Goal: Transaction & Acquisition: Purchase product/service

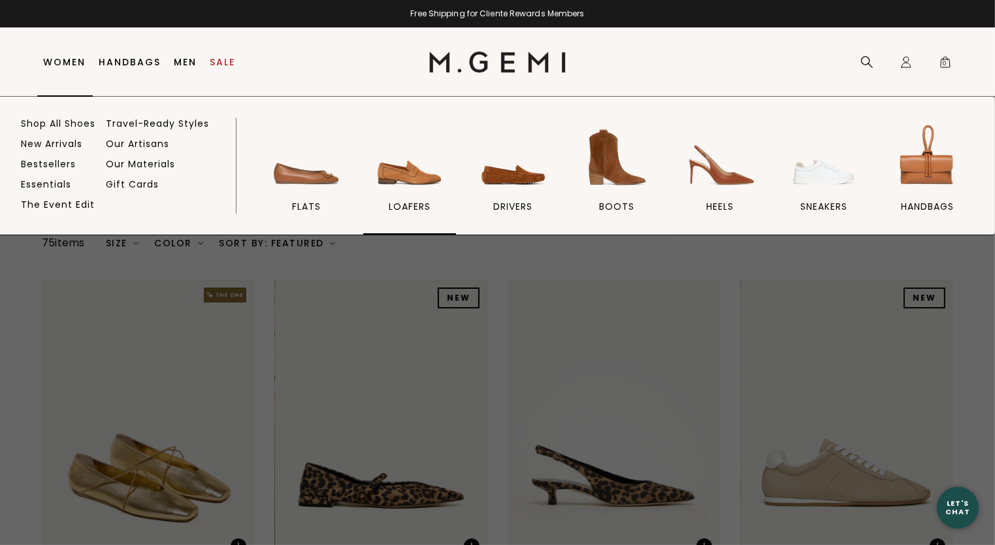
click at [391, 189] on img at bounding box center [409, 157] width 73 height 73
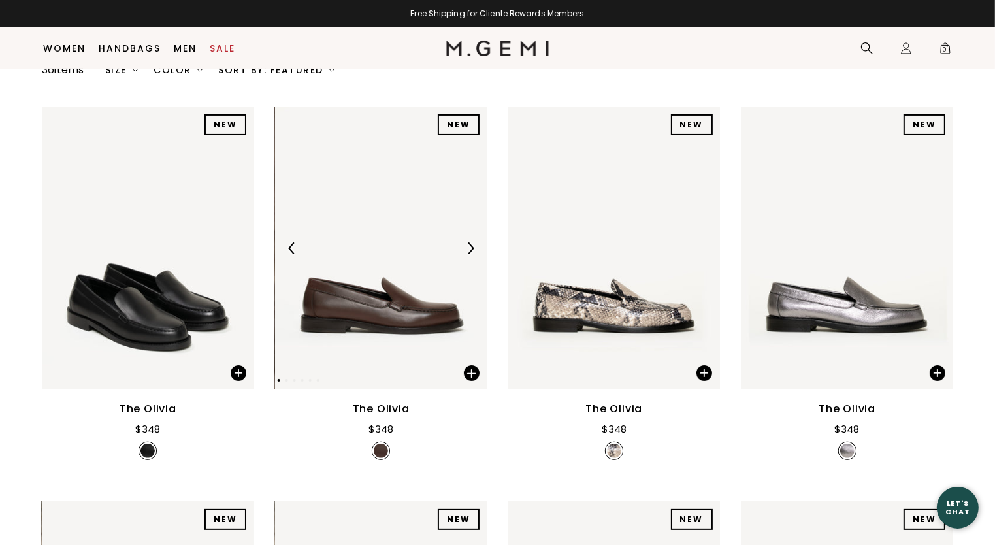
click at [382, 280] on img at bounding box center [381, 248] width 212 height 283
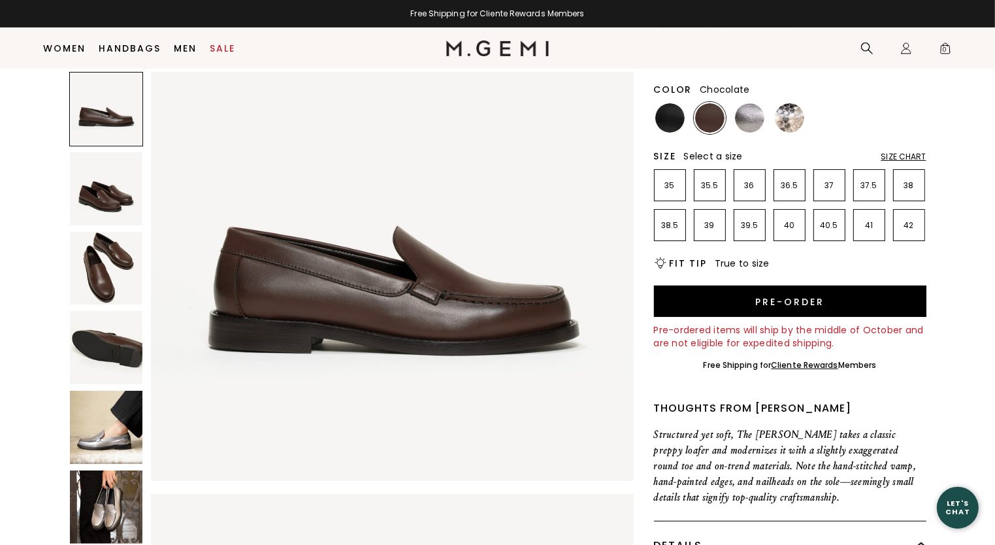
scroll to position [146, 0]
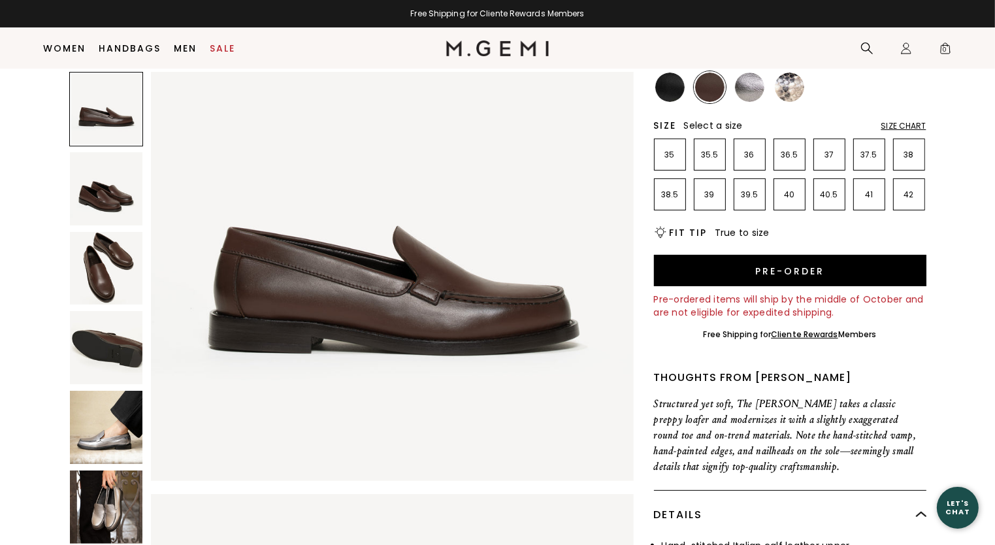
click at [897, 125] on div "Size Chart" at bounding box center [904, 126] width 45 height 10
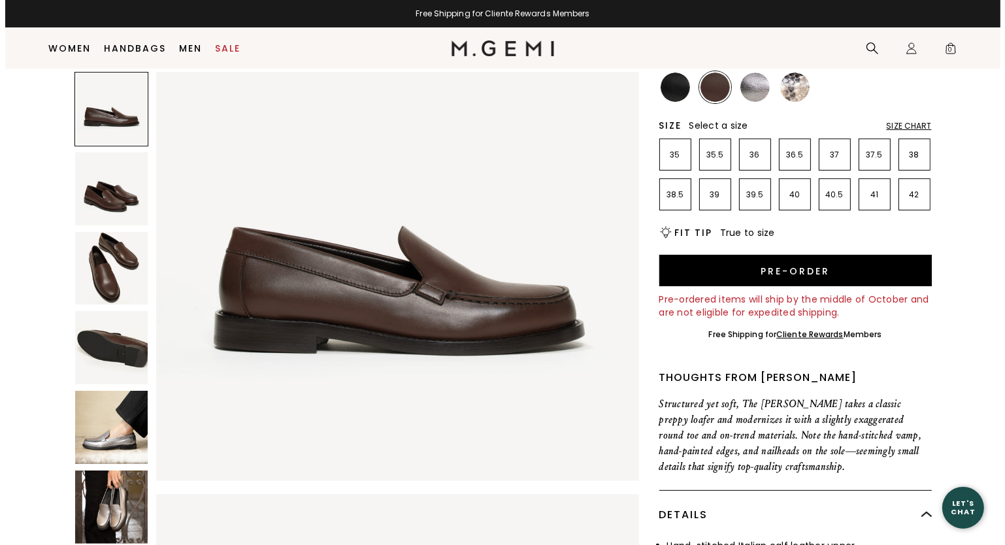
scroll to position [0, 0]
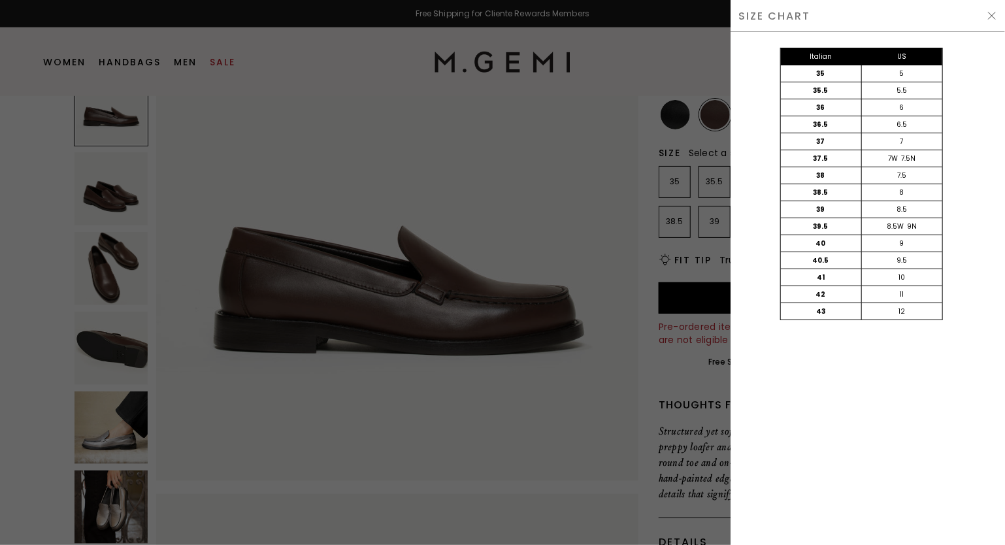
click at [538, 163] on div at bounding box center [502, 272] width 1005 height 545
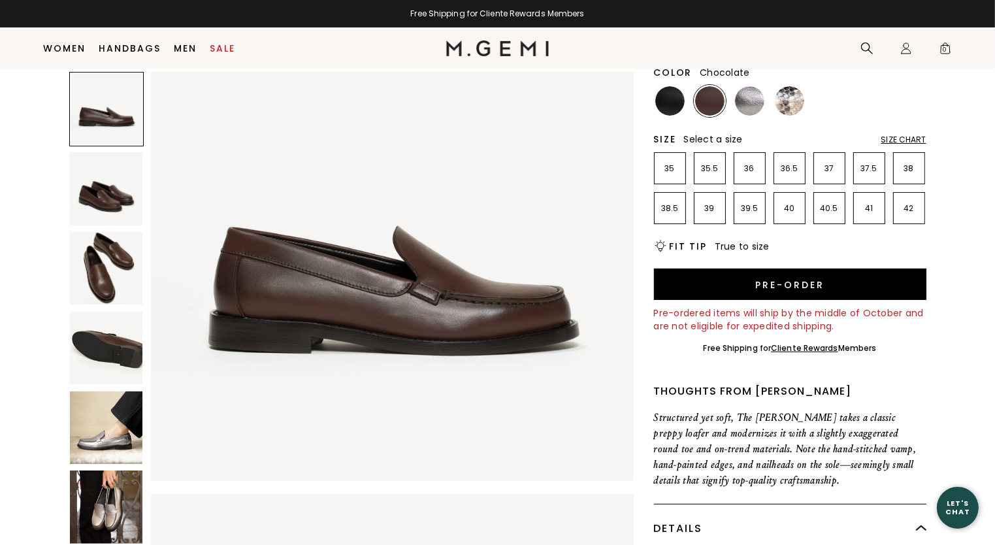
scroll to position [118, 0]
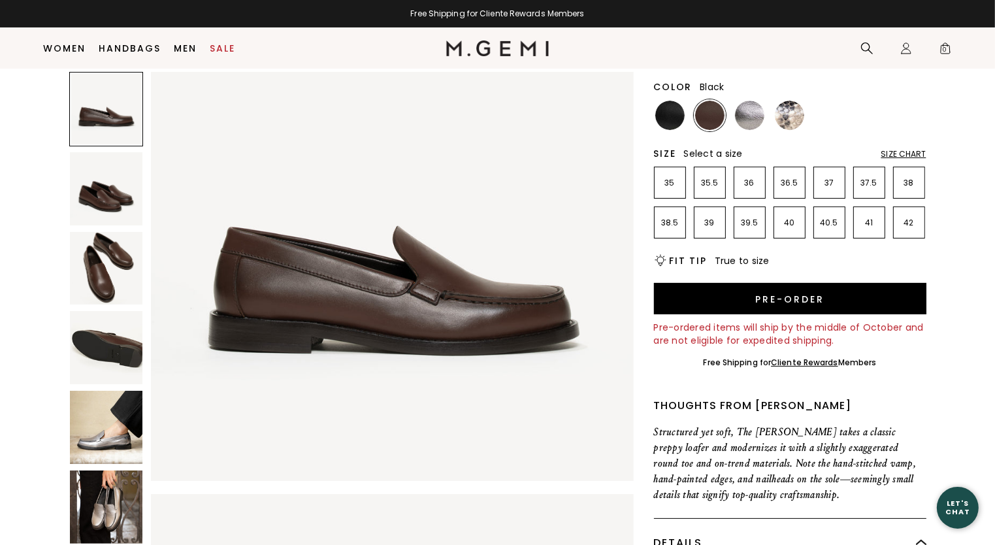
click at [663, 118] on img at bounding box center [669, 115] width 29 height 29
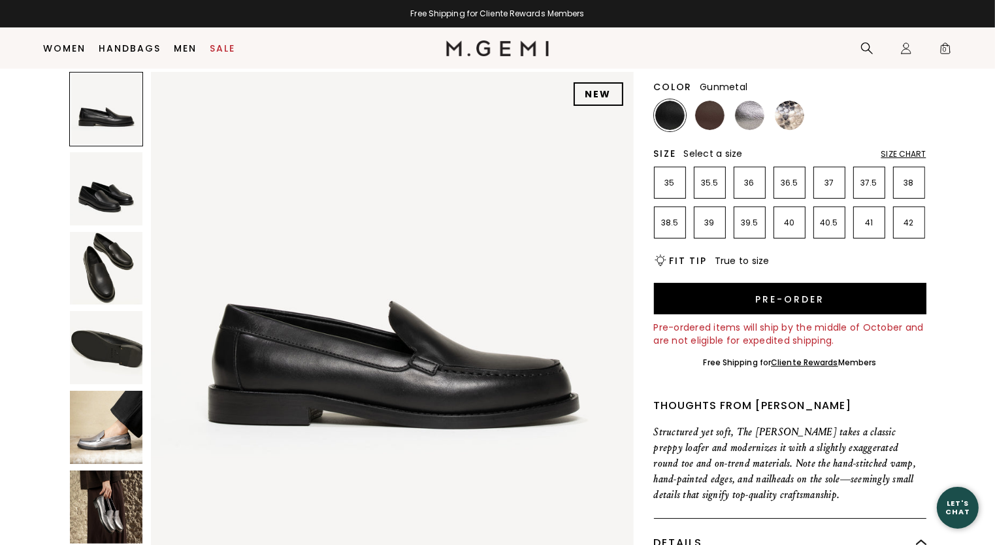
click at [748, 114] on img at bounding box center [749, 115] width 29 height 29
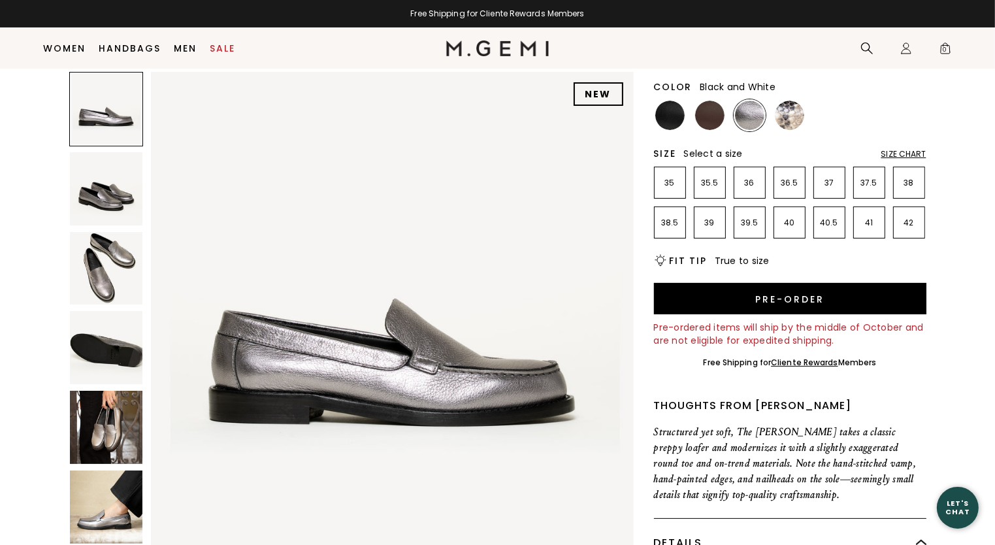
click at [795, 111] on img at bounding box center [789, 115] width 29 height 29
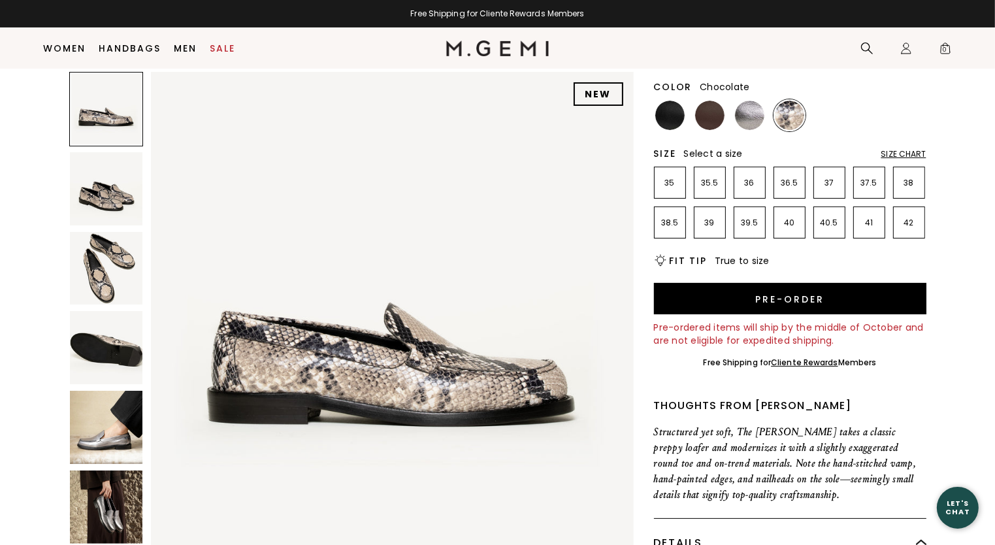
click at [701, 123] on img at bounding box center [709, 115] width 29 height 29
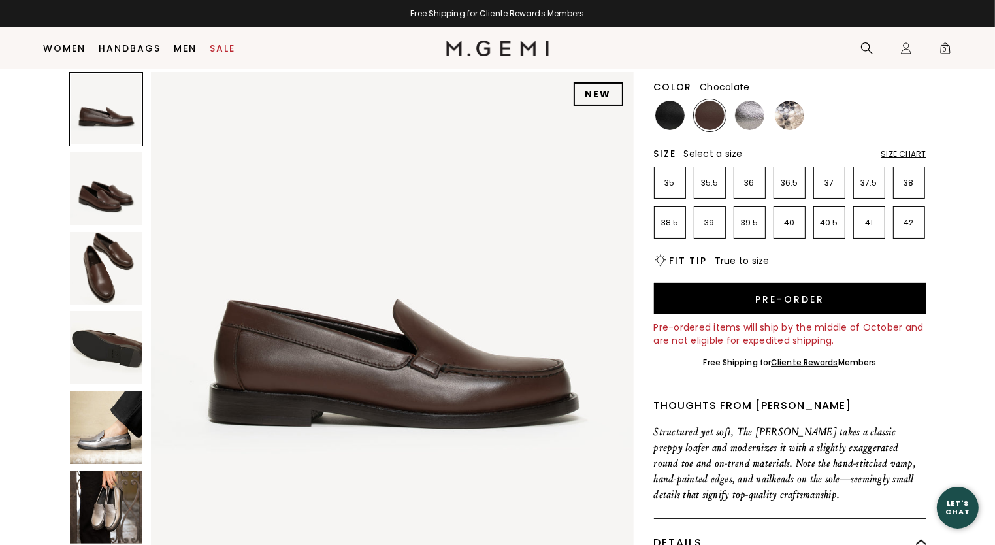
click at [84, 189] on img at bounding box center [106, 188] width 73 height 73
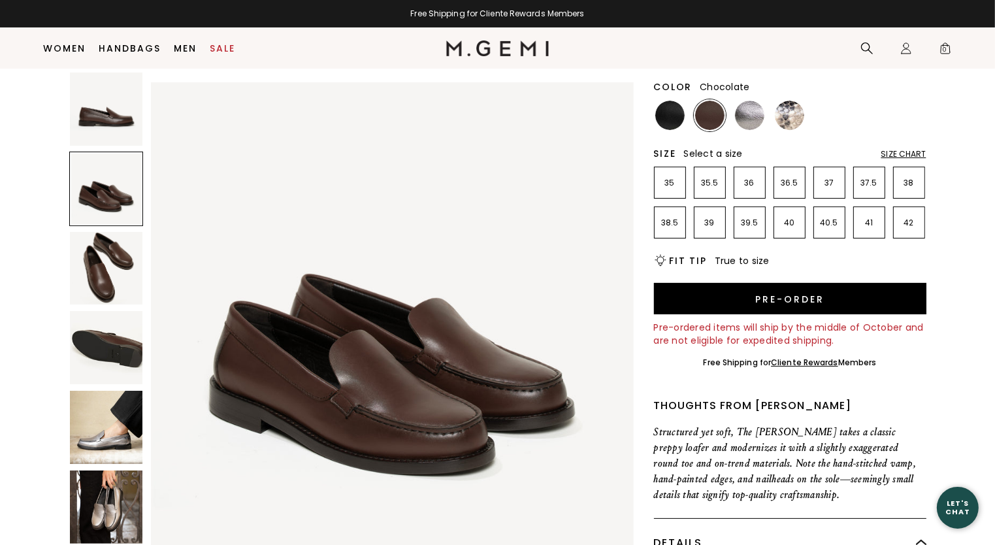
scroll to position [486, 0]
click at [101, 269] on img at bounding box center [106, 268] width 73 height 73
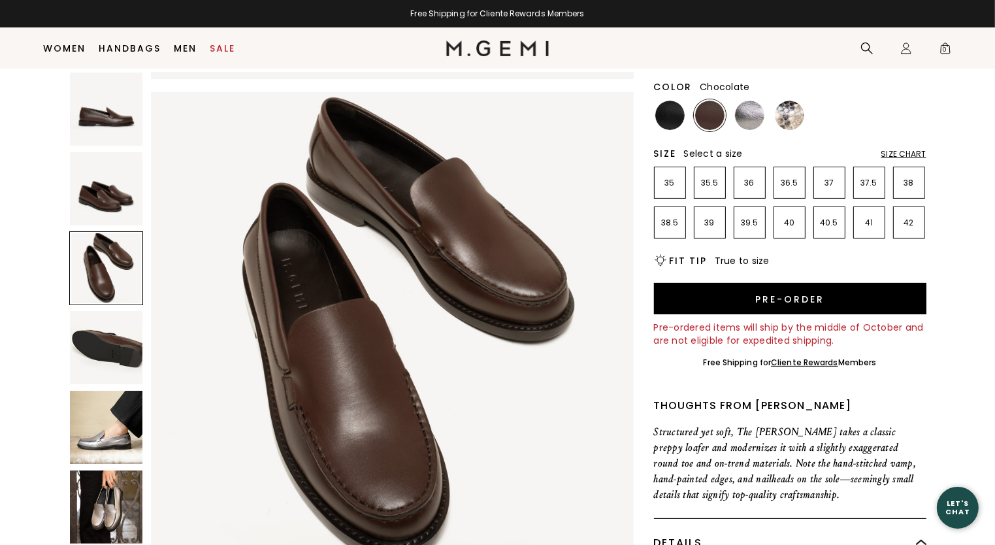
scroll to position [971, 0]
